Goal: Information Seeking & Learning: Understand process/instructions

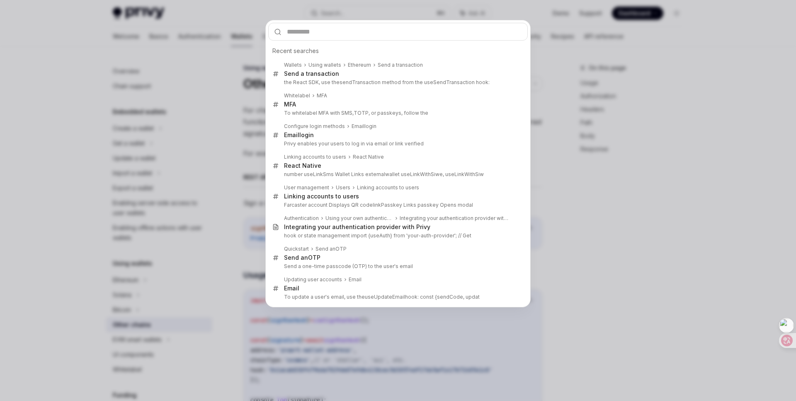
scroll to position [113, 0]
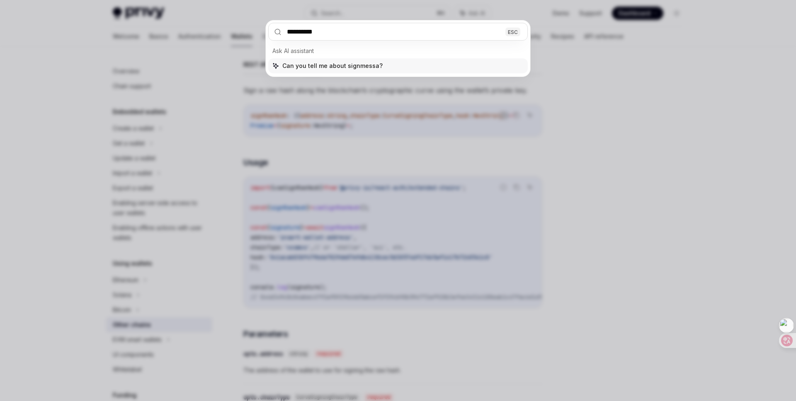
type input "**********"
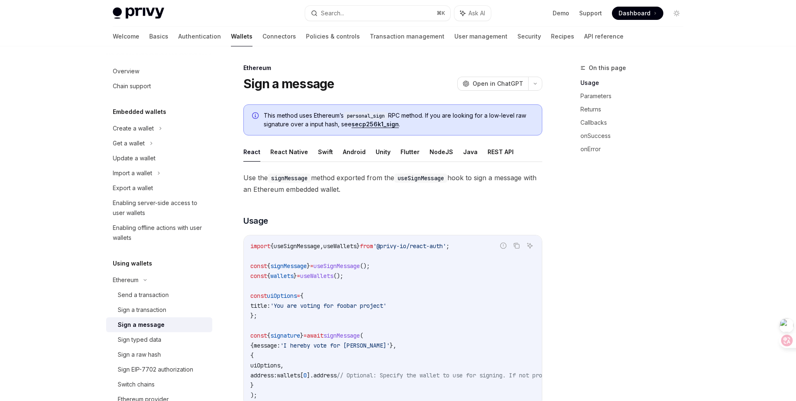
click at [377, 125] on link "secp256k1_sign" at bounding box center [375, 124] width 47 height 7
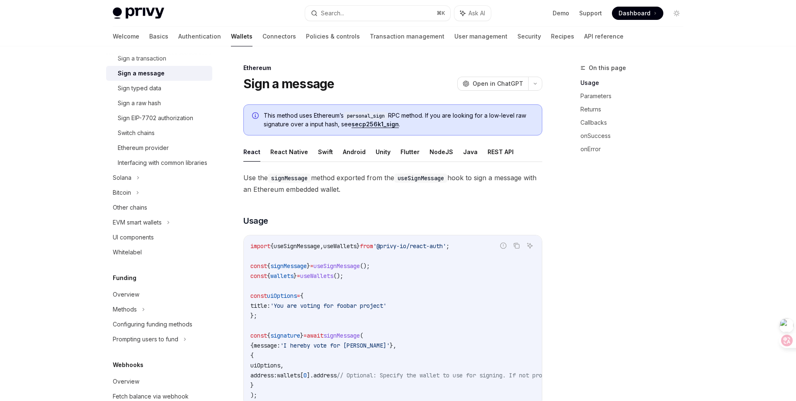
scroll to position [281, 0]
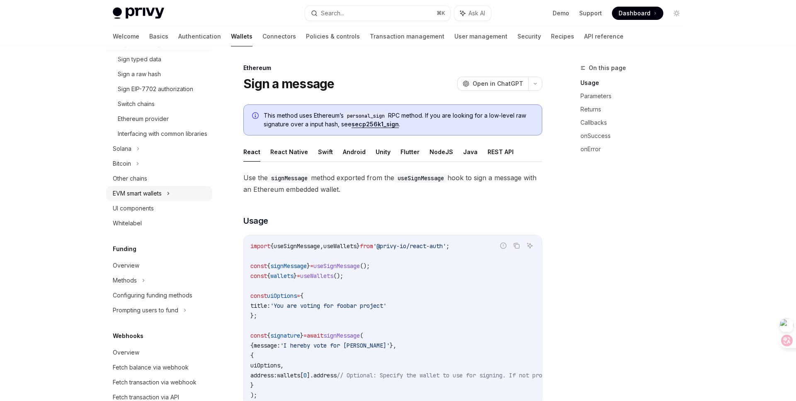
click at [169, 199] on icon at bounding box center [168, 194] width 3 height 10
type textarea "*"
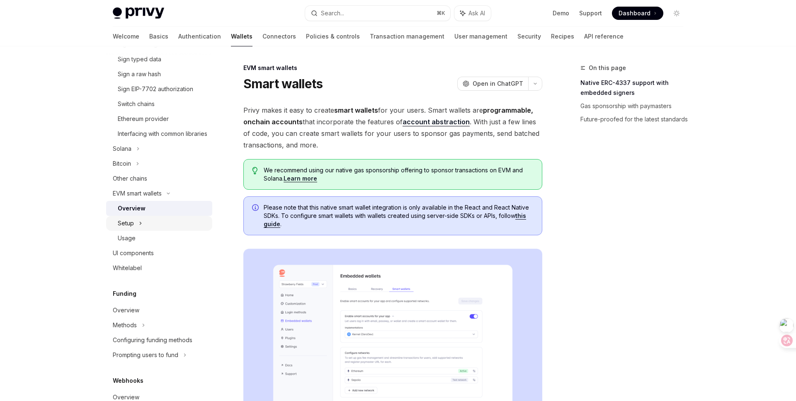
click at [139, 229] on icon at bounding box center [140, 224] width 3 height 10
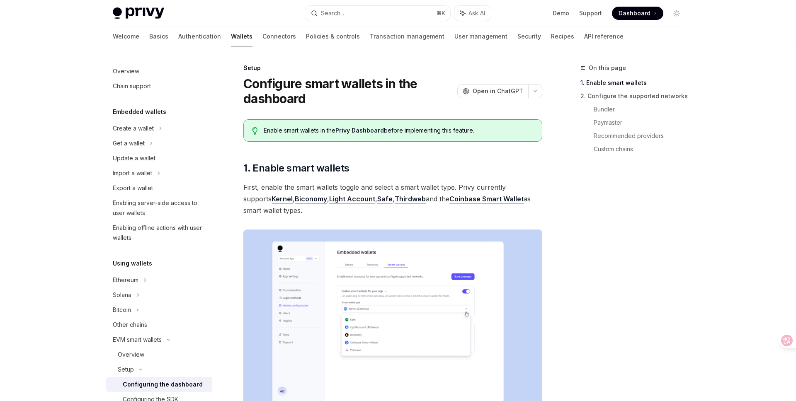
scroll to position [165, 0]
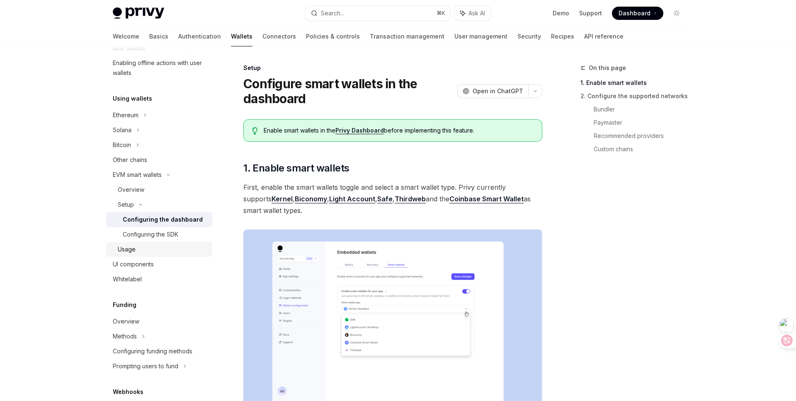
click at [154, 248] on div "Usage" at bounding box center [163, 250] width 90 height 10
type textarea "*"
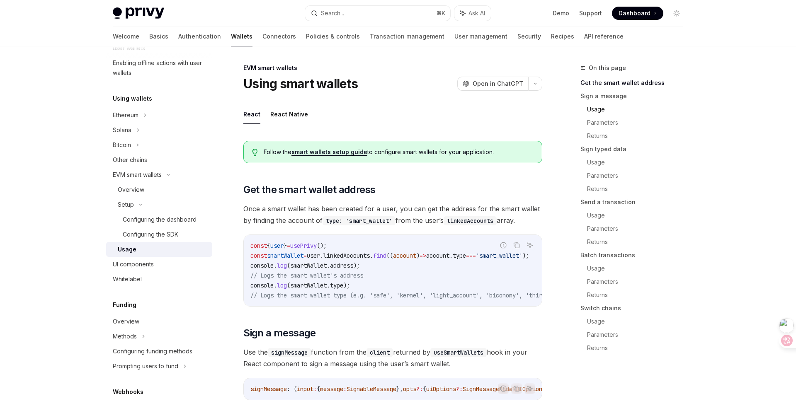
click at [595, 107] on link "Usage" at bounding box center [638, 109] width 103 height 13
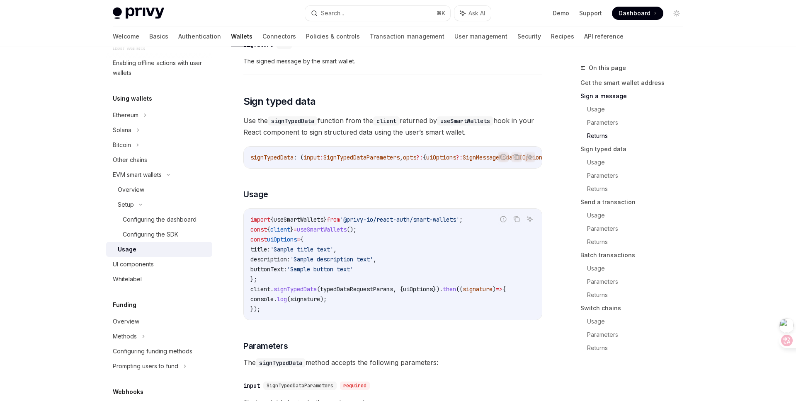
scroll to position [694, 0]
click at [356, 292] on span "typedDataRequestParams" at bounding box center [356, 288] width 73 height 7
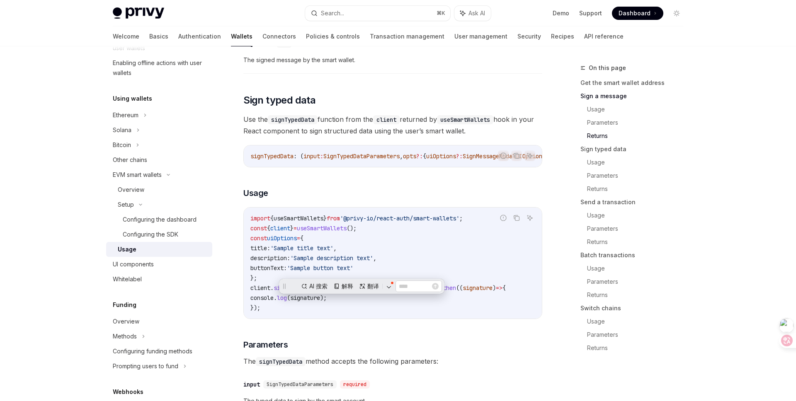
scroll to position [0, 0]
click at [427, 313] on code "import { useSmartWallets } from '@privy-io/react-auth/smart-wallets' ; const { …" at bounding box center [393, 264] width 285 height 100
click at [382, 292] on span "typedDataRequestParams" at bounding box center [356, 288] width 73 height 7
click at [422, 312] on code "import { useSmartWallets } from '@privy-io/react-auth/smart-wallets' ; const { …" at bounding box center [393, 264] width 285 height 100
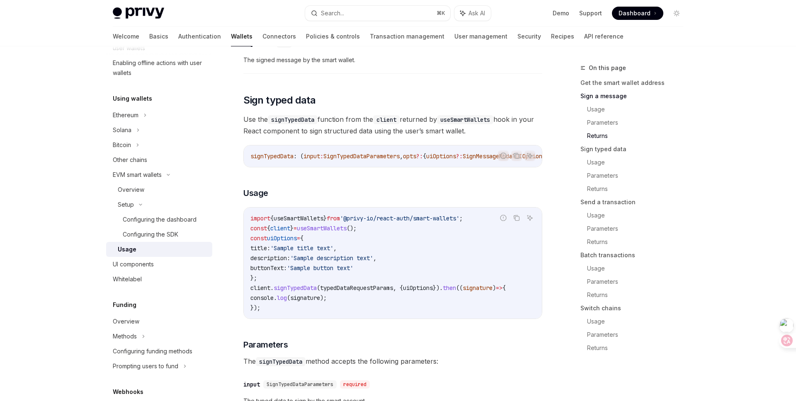
click at [460, 313] on code "import { useSmartWallets } from '@privy-io/react-auth/smart-wallets' ; const { …" at bounding box center [393, 264] width 285 height 100
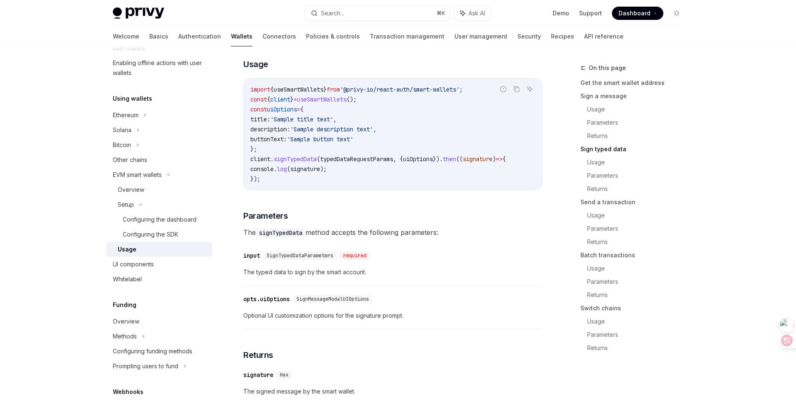
scroll to position [823, 0]
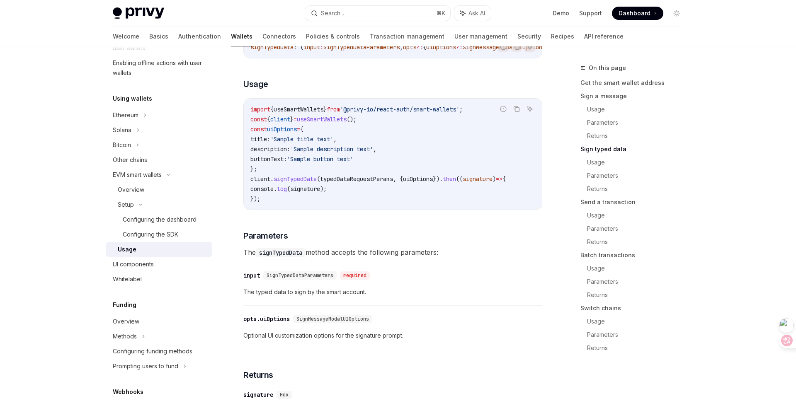
scroll to position [801, 0]
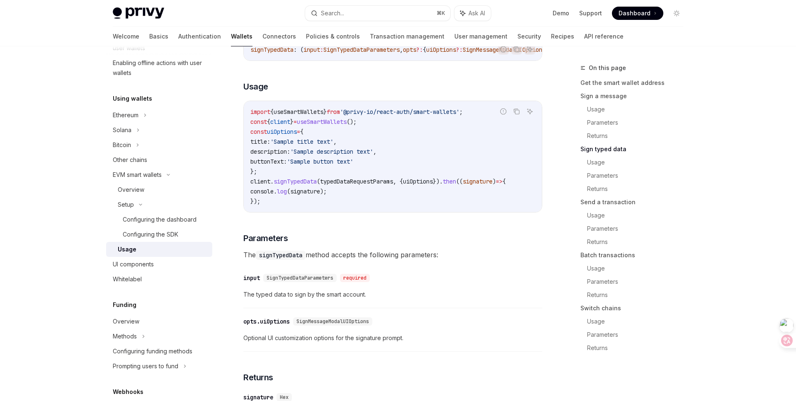
click at [356, 206] on code "import { useSmartWallets } from '@privy-io/react-auth/smart-wallets' ; const { …" at bounding box center [393, 157] width 285 height 100
click at [355, 185] on span "typedDataRequestParams" at bounding box center [356, 181] width 73 height 7
click at [408, 212] on div "import { useSmartWallets } from '@privy-io/react-auth/smart-wallets' ; const { …" at bounding box center [393, 156] width 298 height 111
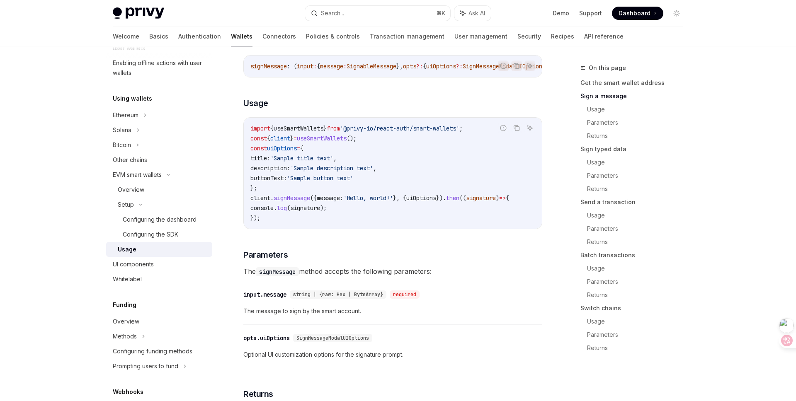
scroll to position [333, 0]
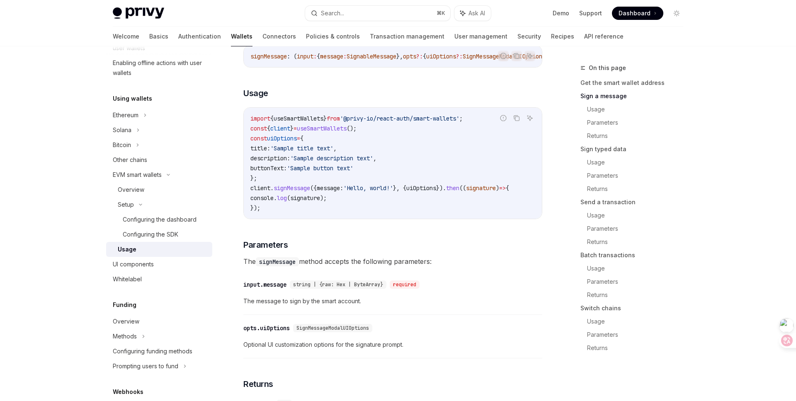
click at [468, 268] on span "The signMessage method accepts the following parameters:" at bounding box center [392, 262] width 299 height 12
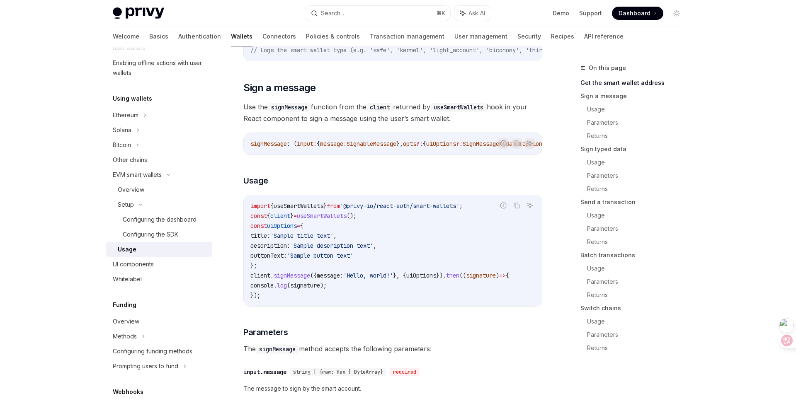
scroll to position [245, 0]
click at [444, 202] on div "Report incorrect code Copy Ask AI import { useSmartWallets } from '@privy-io/re…" at bounding box center [392, 251] width 299 height 112
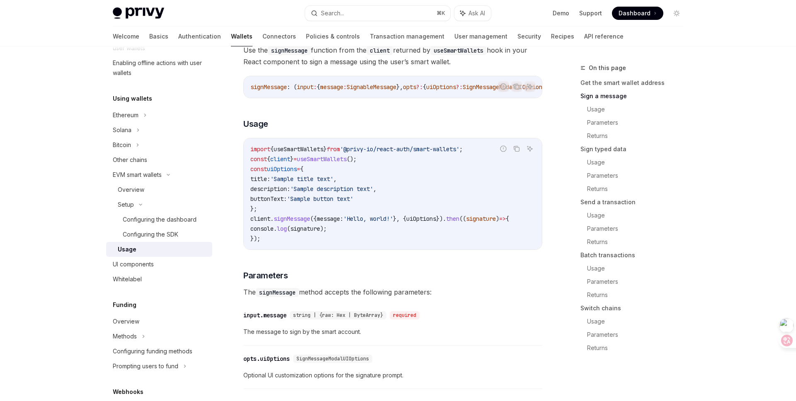
scroll to position [311, 0]
